Goal: Transaction & Acquisition: Purchase product/service

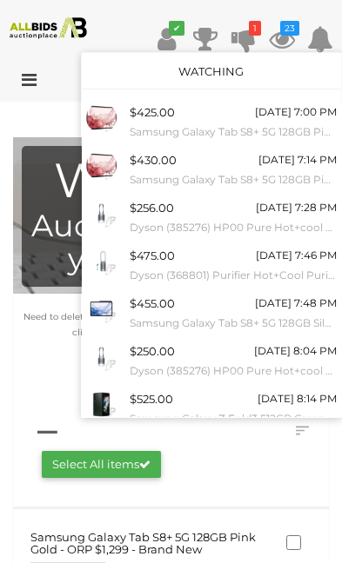
scroll to position [132, 0]
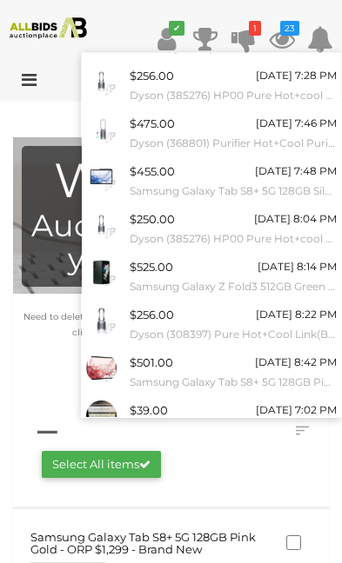
click at [233, 452] on link "View All" at bounding box center [211, 459] width 259 height 30
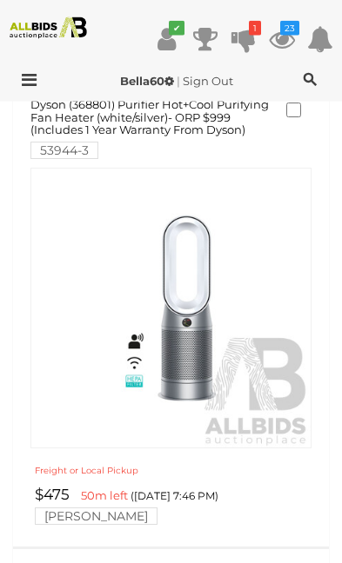
scroll to position [1827, 0]
click at [205, 338] on img at bounding box center [170, 307] width 279 height 279
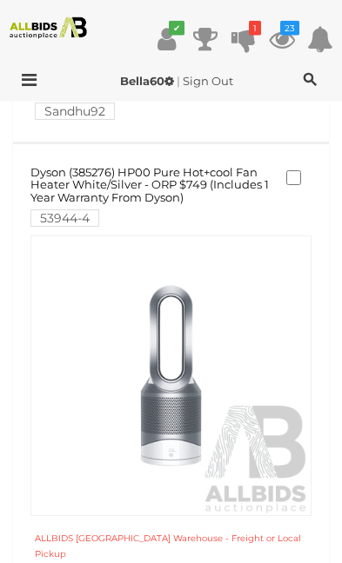
scroll to position [2776, 0]
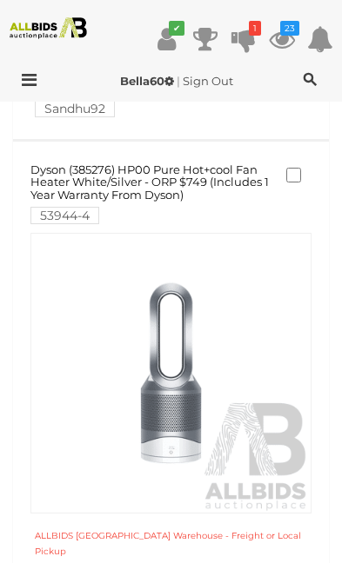
click at [207, 321] on img at bounding box center [170, 373] width 279 height 279
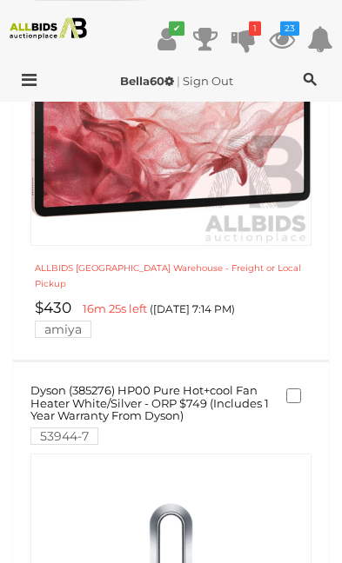
scroll to position [1064, 0]
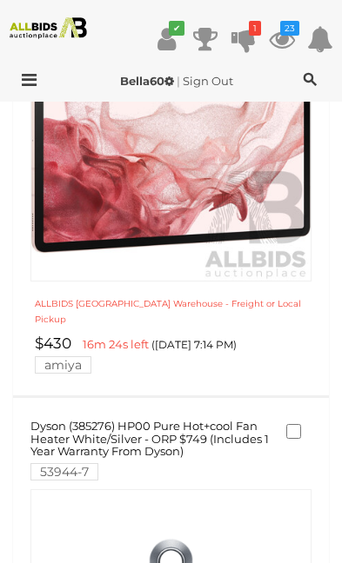
click at [292, 37] on icon at bounding box center [282, 38] width 26 height 31
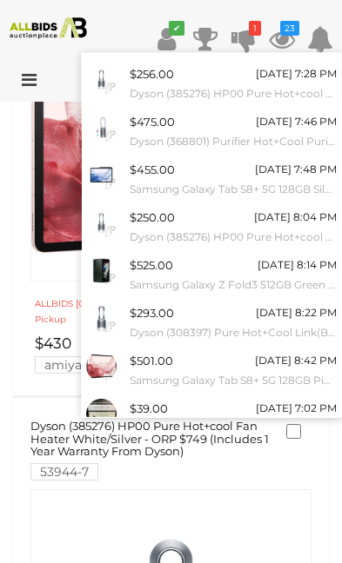
scroll to position [132, 0]
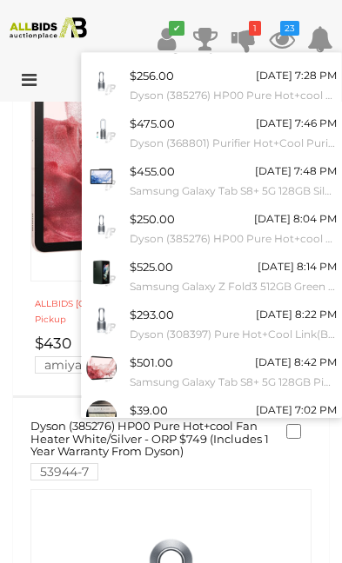
click at [230, 449] on link "View All" at bounding box center [211, 459] width 259 height 30
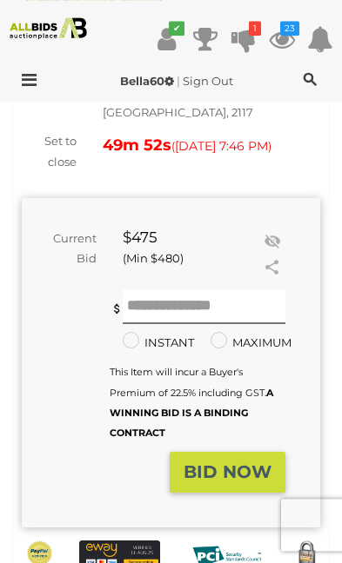
scroll to position [394, 0]
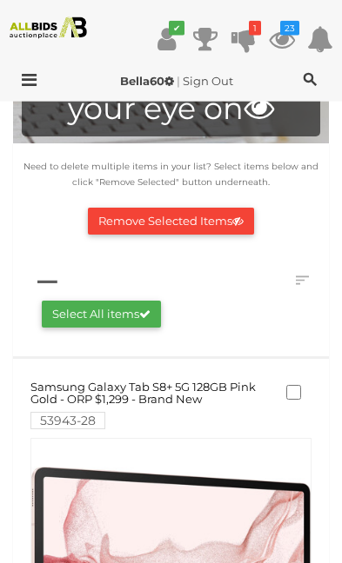
scroll to position [188, 0]
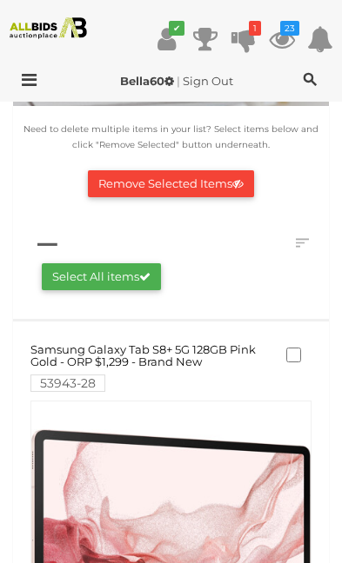
click at [178, 500] on link at bounding box center [170, 541] width 281 height 281
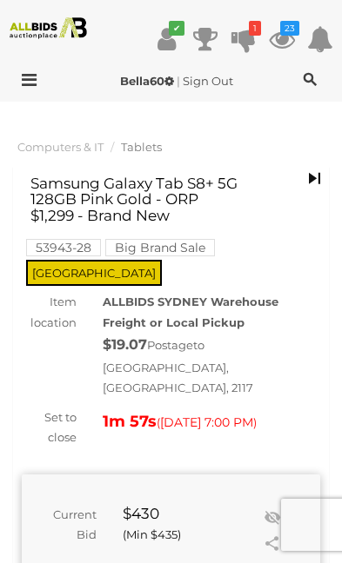
scroll to position [51, 0]
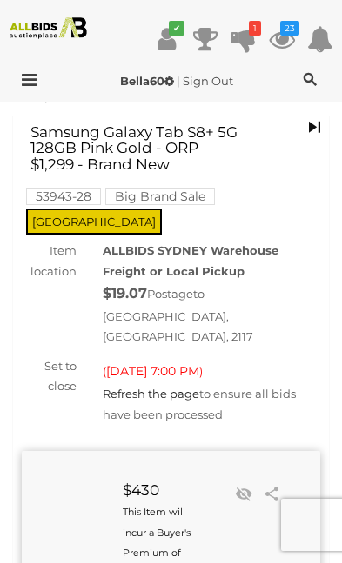
click at [289, 300] on div "$19.07 Postage to [GEOGRAPHIC_DATA], [GEOGRAPHIC_DATA], 2117" at bounding box center [211, 315] width 217 height 66
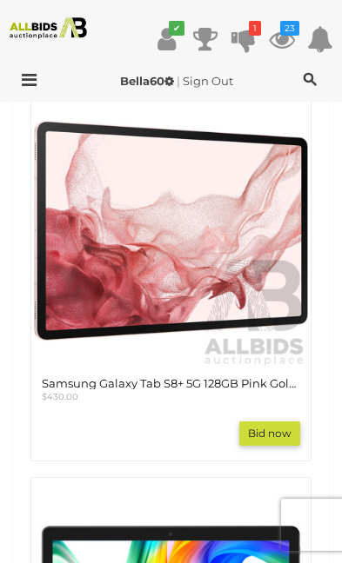
scroll to position [1096, 0]
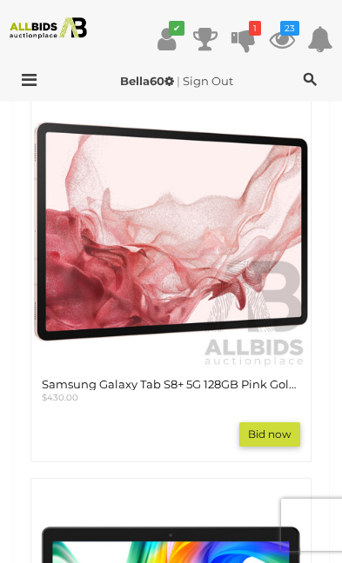
click at [202, 199] on img at bounding box center [171, 232] width 274 height 274
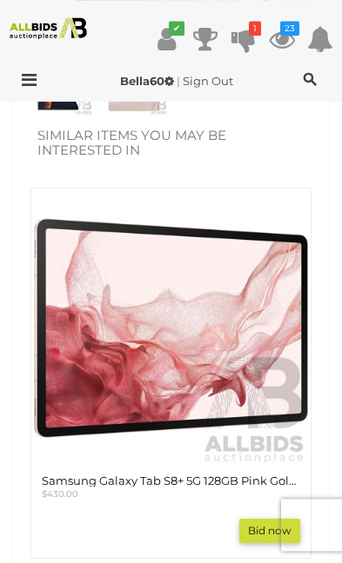
scroll to position [977, 0]
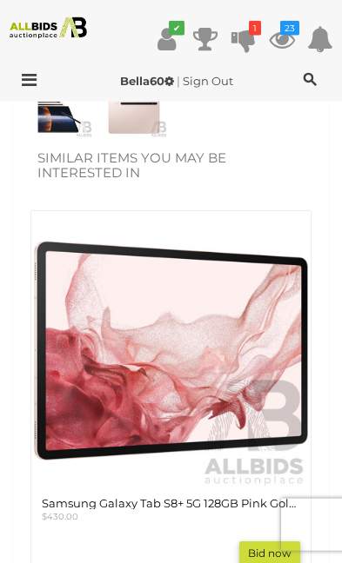
click at [283, 36] on icon at bounding box center [282, 38] width 26 height 31
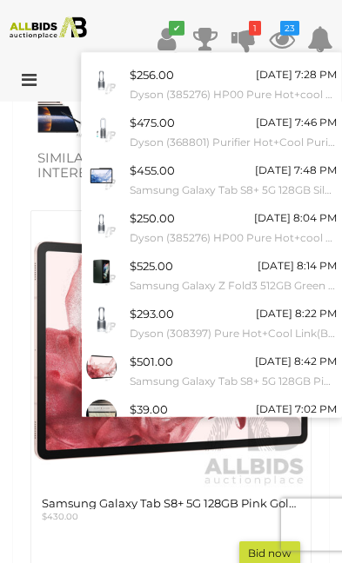
scroll to position [132, 0]
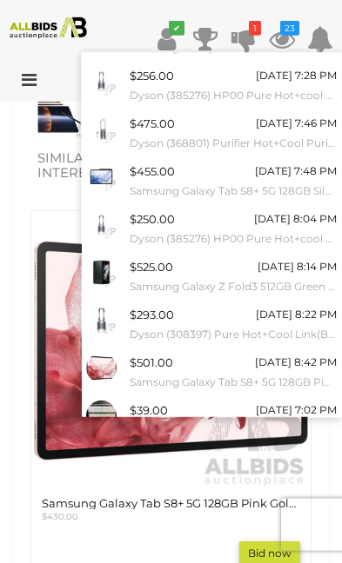
click at [240, 456] on link "View All" at bounding box center [211, 459] width 259 height 30
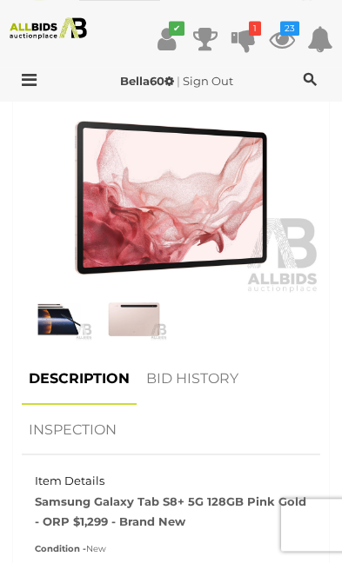
scroll to position [818, 0]
click at [150, 298] on img at bounding box center [134, 319] width 66 height 43
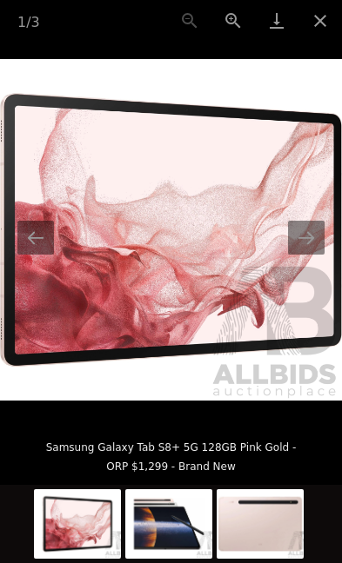
click at [316, 255] on button "Next slide" at bounding box center [306, 238] width 37 height 34
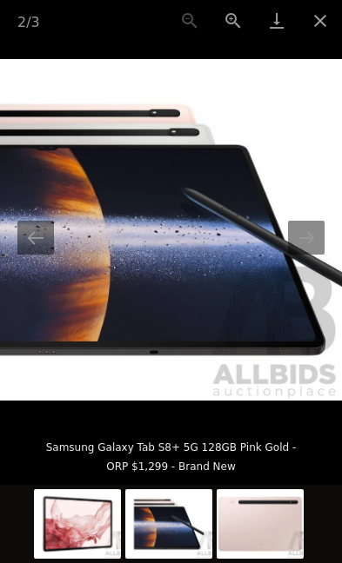
click at [316, 255] on button "Next slide" at bounding box center [306, 238] width 37 height 34
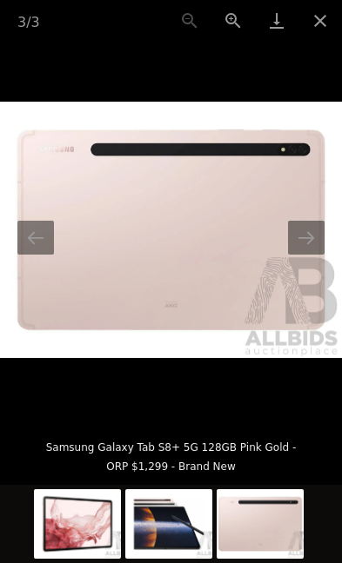
click at [313, 255] on button "Next slide" at bounding box center [306, 238] width 37 height 34
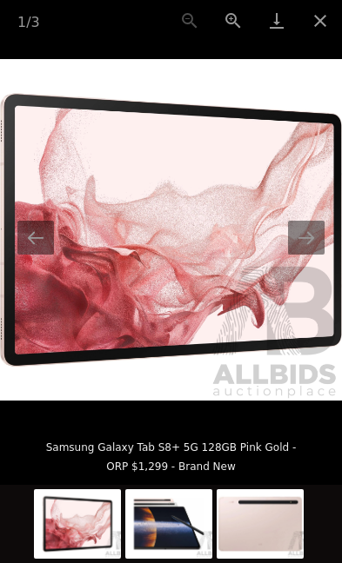
click at [315, 255] on button "Next slide" at bounding box center [306, 238] width 37 height 34
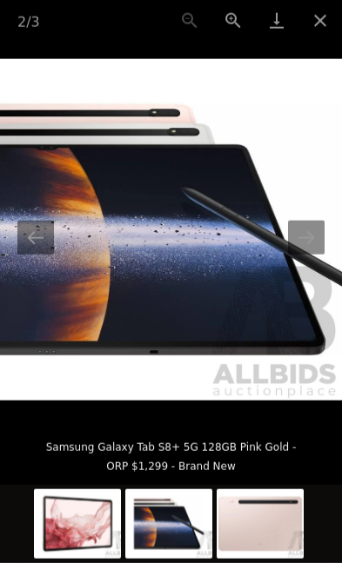
scroll to position [189, 0]
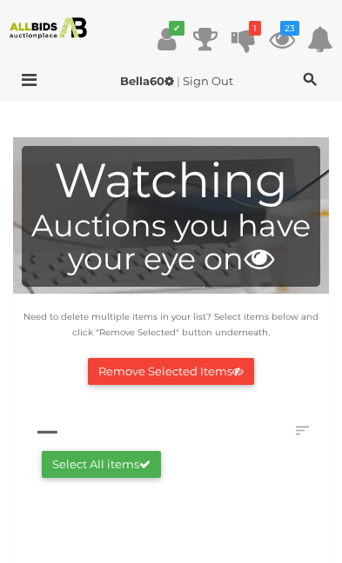
scroll to position [110, 0]
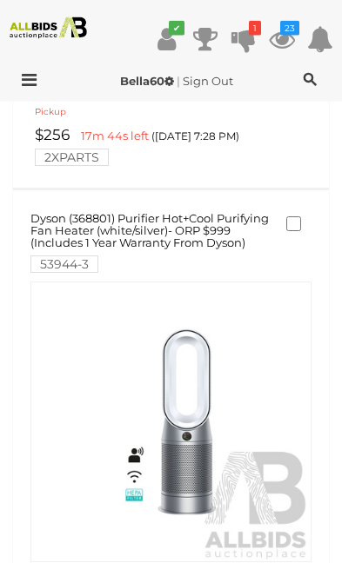
scroll to position [1285, 0]
click at [292, 42] on icon at bounding box center [282, 38] width 26 height 31
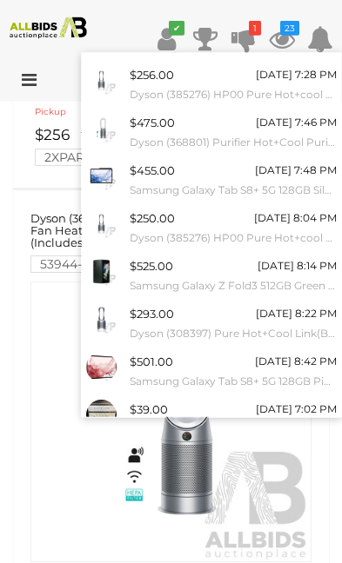
scroll to position [132, 0]
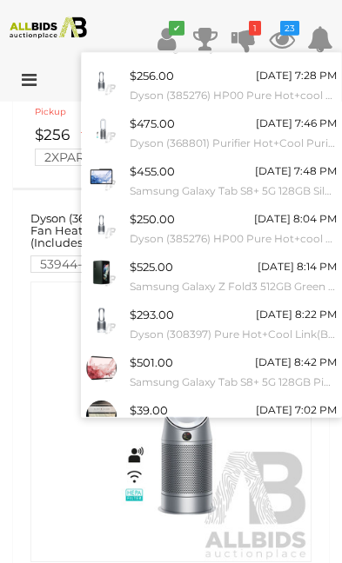
click at [239, 454] on link "View All" at bounding box center [211, 459] width 259 height 30
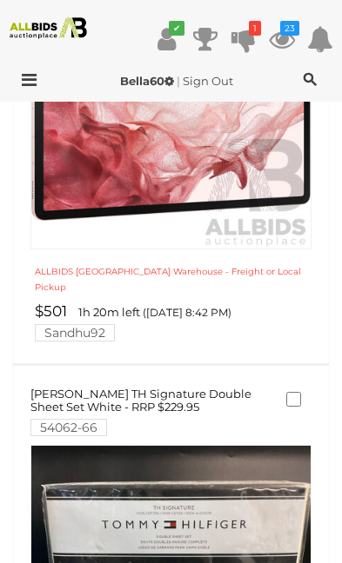
scroll to position [3574, 0]
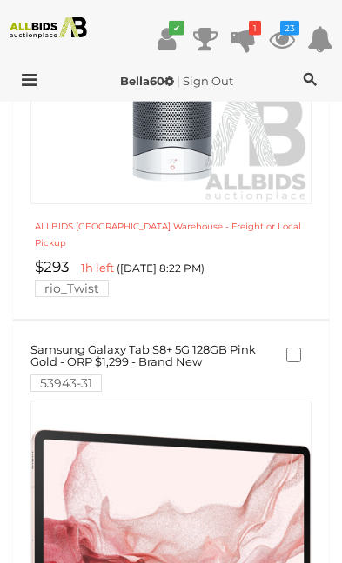
click at [293, 30] on icon "23" at bounding box center [289, 28] width 19 height 15
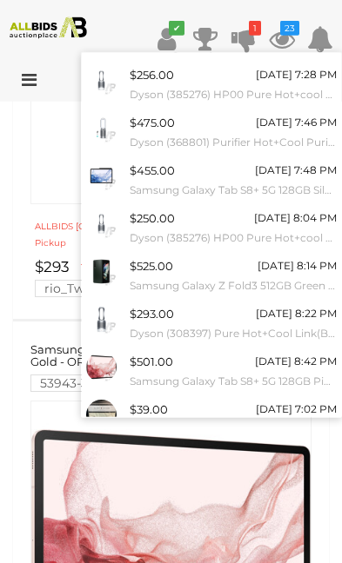
scroll to position [132, 0]
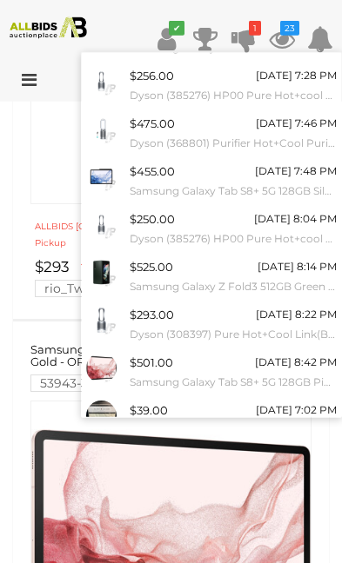
click at [250, 453] on link "View All" at bounding box center [211, 459] width 259 height 30
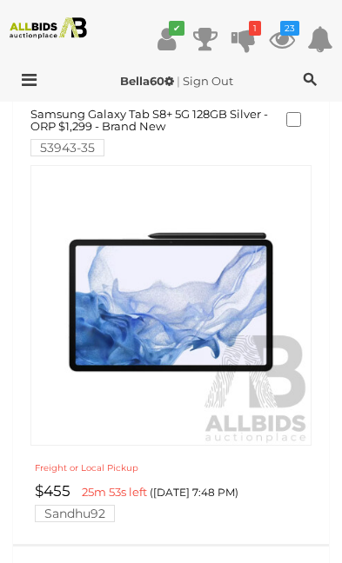
scroll to position [1363, 0]
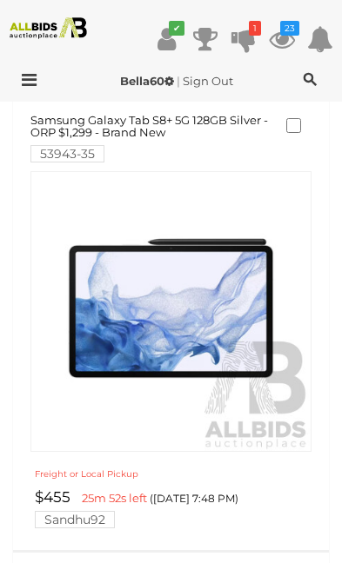
click at [219, 318] on link at bounding box center [170, 311] width 281 height 281
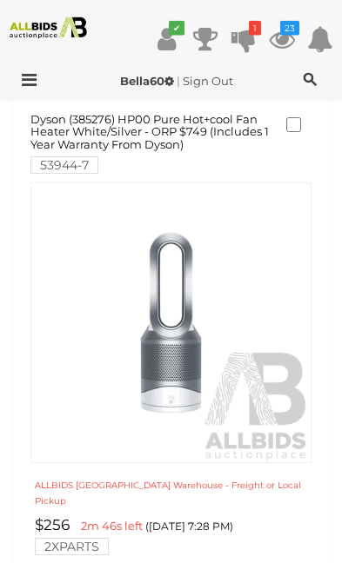
scroll to position [419, 0]
click at [183, 343] on img at bounding box center [170, 322] width 279 height 279
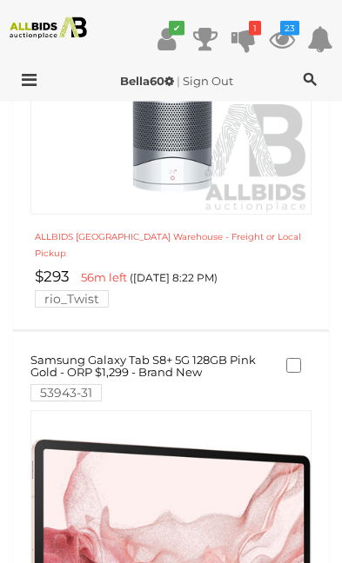
scroll to position [3071, 0]
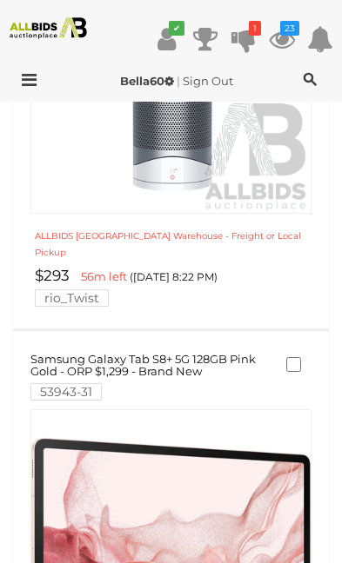
click at [230, 445] on link at bounding box center [170, 549] width 281 height 281
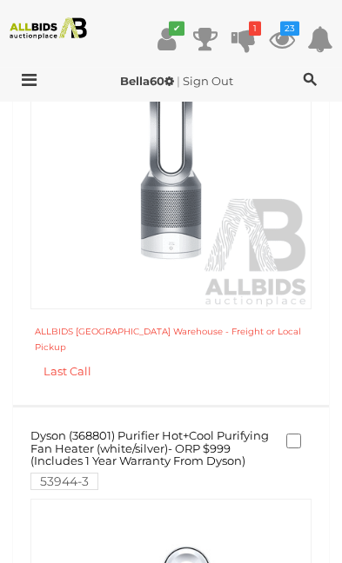
scroll to position [572, 0]
click at [187, 209] on img at bounding box center [170, 169] width 279 height 279
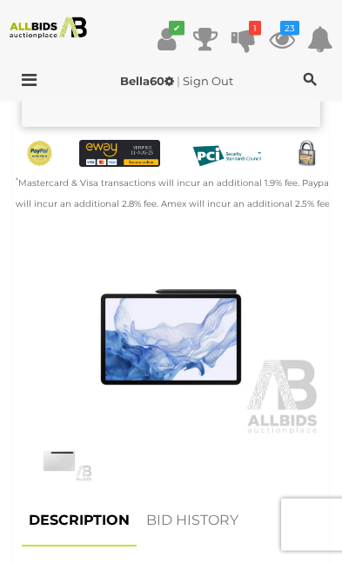
scroll to position [677, 0]
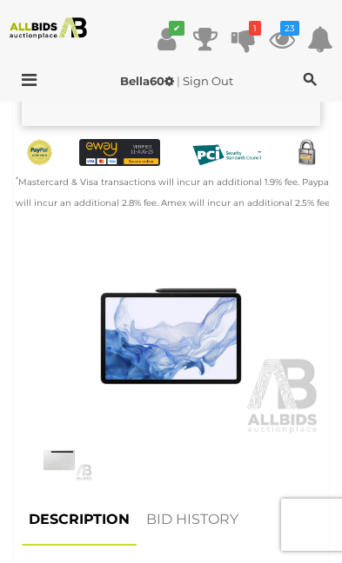
click at [67, 439] on img at bounding box center [59, 460] width 66 height 43
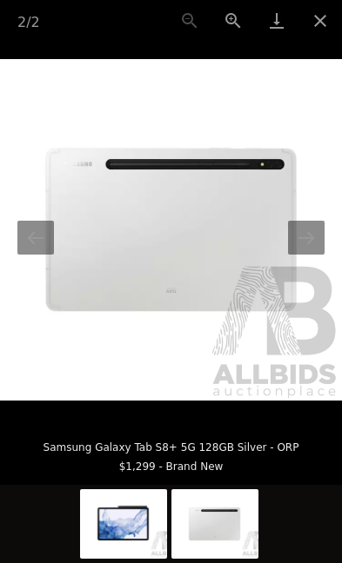
click at [316, 255] on button "Next slide" at bounding box center [306, 238] width 37 height 34
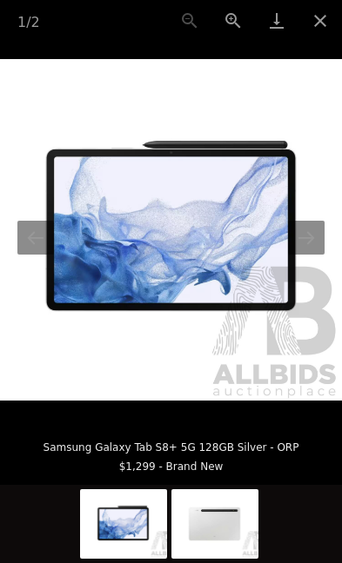
click at [317, 255] on button "Next slide" at bounding box center [306, 238] width 37 height 34
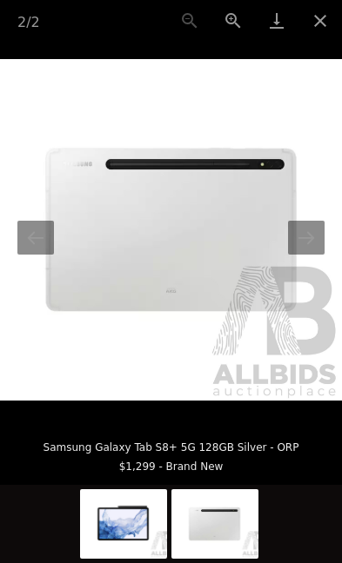
click at [321, 255] on button "Next slide" at bounding box center [306, 238] width 37 height 34
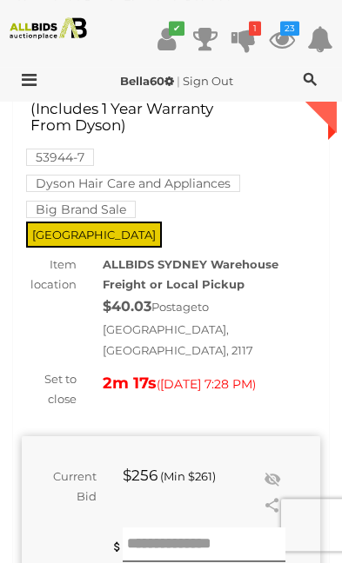
scroll to position [127, 0]
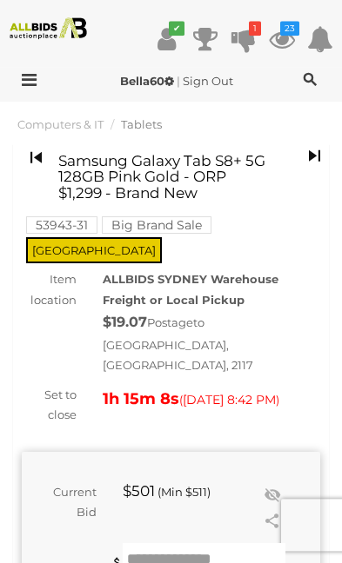
scroll to position [23, 0]
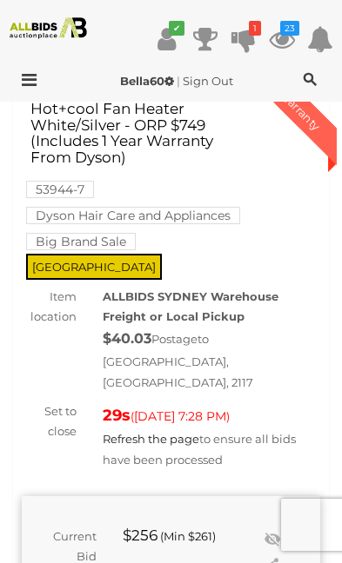
scroll to position [105, 0]
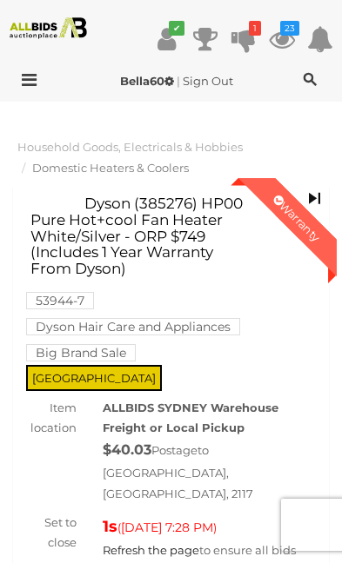
scroll to position [105, 0]
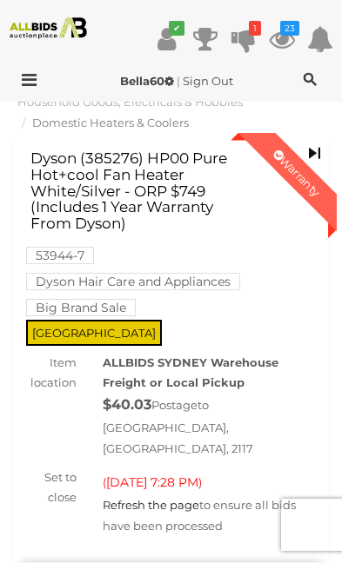
scroll to position [38, 0]
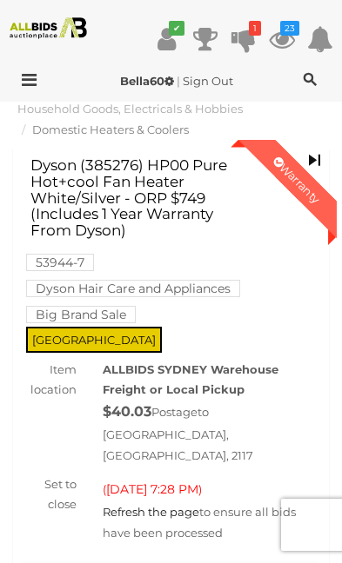
click at [284, 32] on icon "23" at bounding box center [289, 28] width 19 height 15
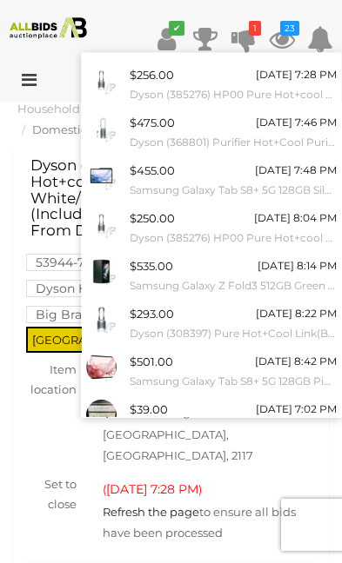
scroll to position [132, 0]
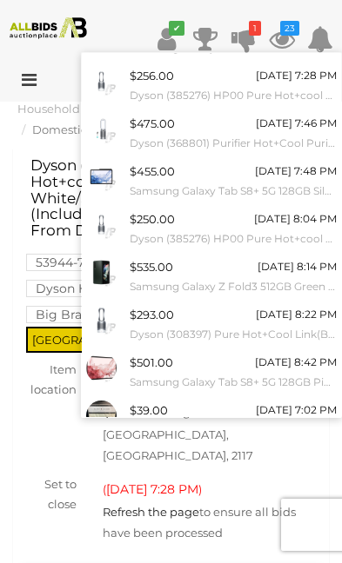
click at [236, 444] on link "View All" at bounding box center [211, 459] width 259 height 30
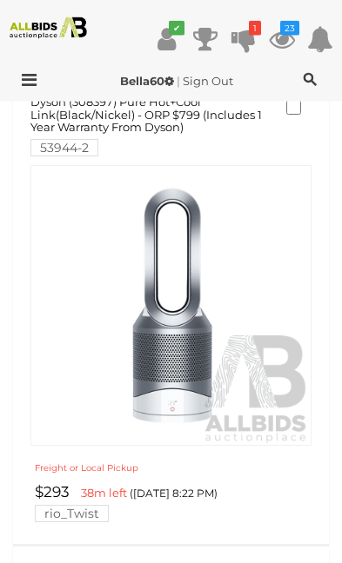
scroll to position [2303, 0]
click at [192, 345] on img at bounding box center [170, 304] width 279 height 279
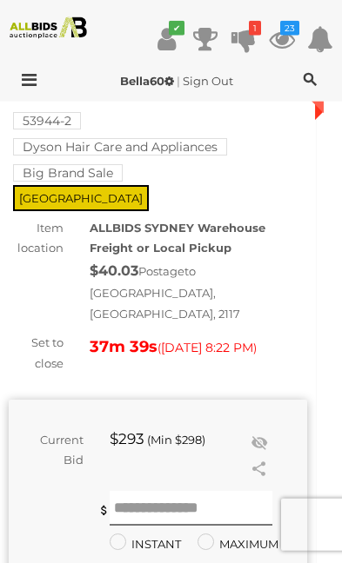
scroll to position [136, 13]
